Goal: Information Seeking & Learning: Learn about a topic

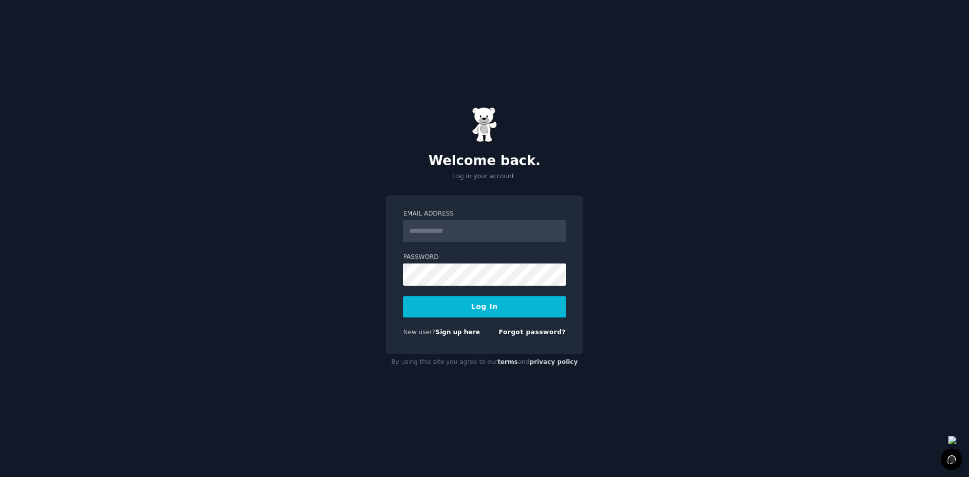
click at [478, 234] on input "Email Address" at bounding box center [484, 231] width 162 height 22
type input "**********"
click at [403, 296] on button "Log In" at bounding box center [484, 306] width 162 height 21
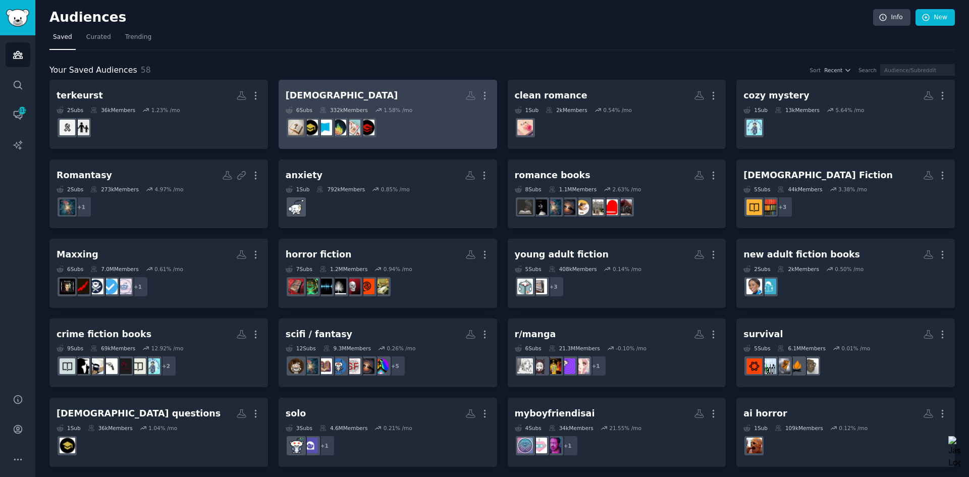
click at [427, 114] on dd "r/AcademicBiblical" at bounding box center [388, 128] width 204 height 28
